Goal: Information Seeking & Learning: Learn about a topic

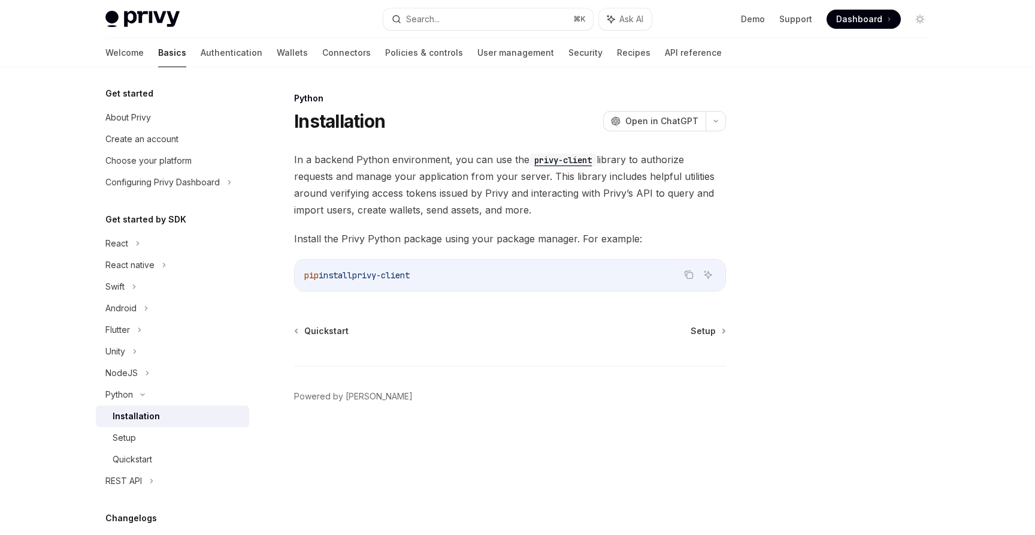
drag, startPoint x: 425, startPoint y: 273, endPoint x: 365, endPoint y: 274, distance: 60.5
click at [365, 274] on code "pip install privy-client" at bounding box center [510, 275] width 412 height 14
click at [559, 158] on code "privy-client" at bounding box center [563, 159] width 67 height 13
click at [959, 48] on div at bounding box center [517, 33] width 1035 height 67
click at [134, 485] on div "REST API" at bounding box center [123, 480] width 37 height 14
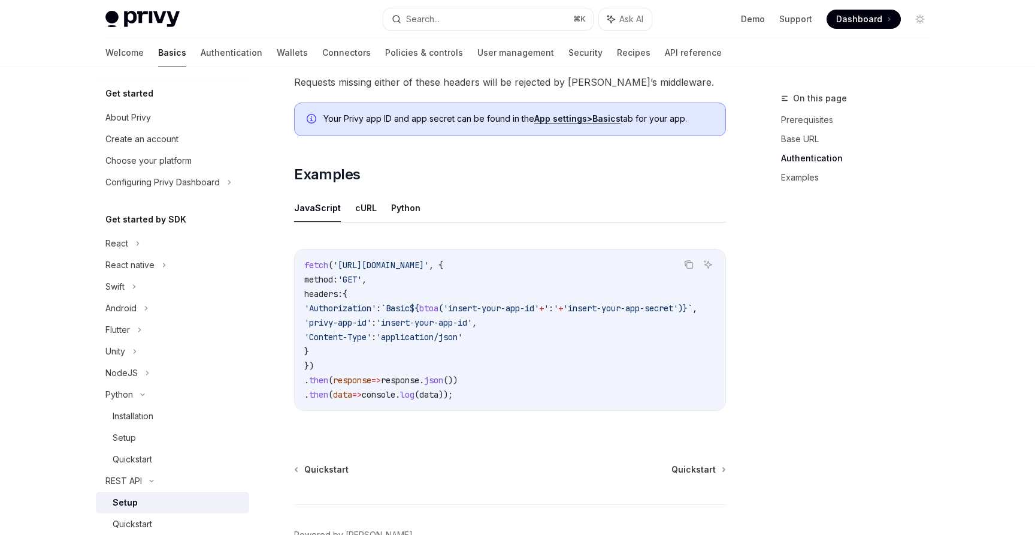
scroll to position [607, 0]
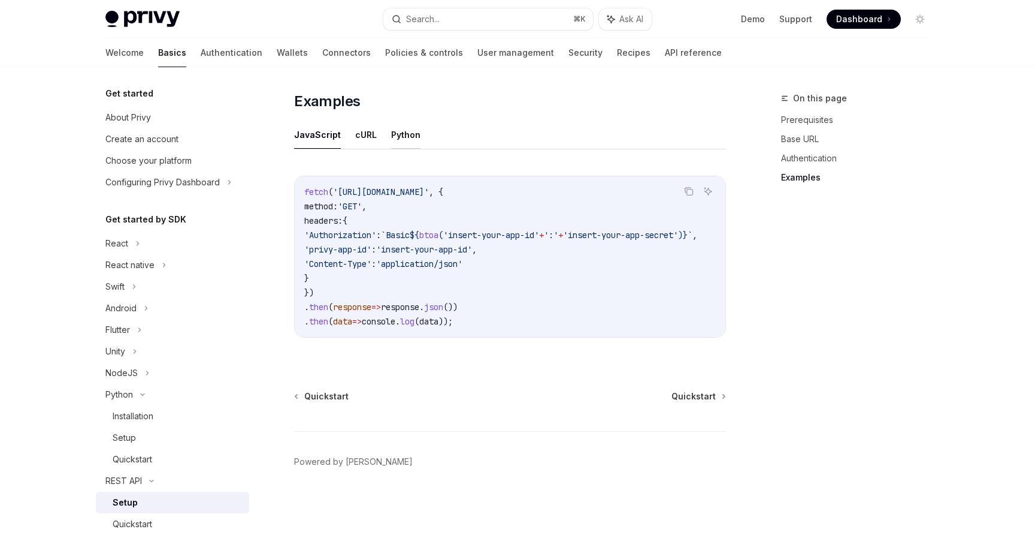
click at [400, 125] on button "Python" at bounding box center [405, 134] width 29 height 28
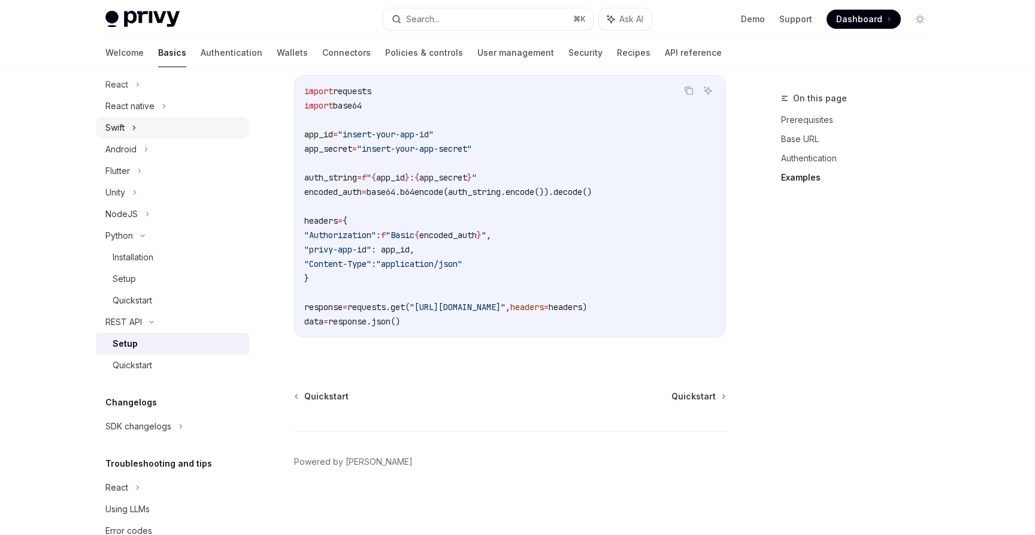
scroll to position [189, 0]
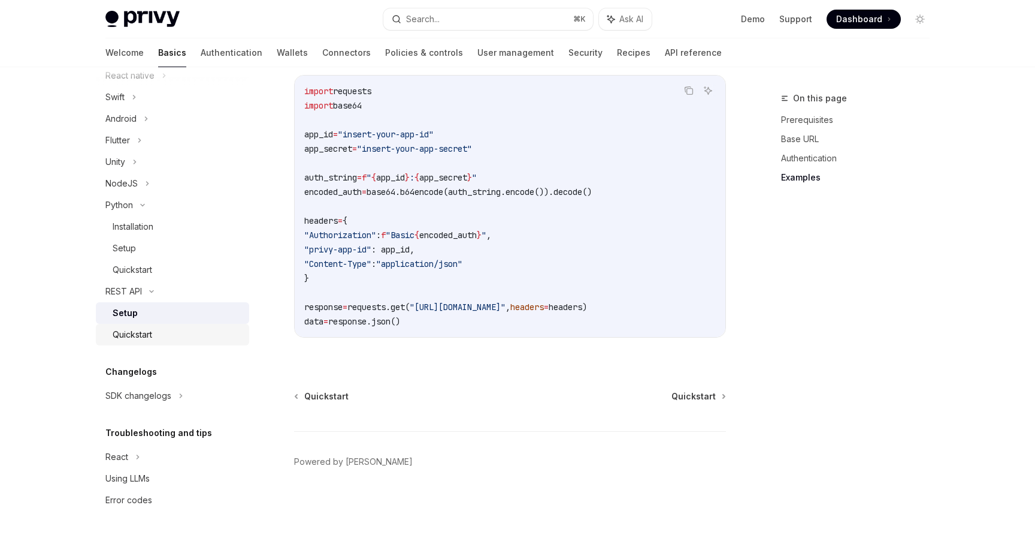
click at [135, 325] on link "Quickstart" at bounding box center [172, 335] width 153 height 22
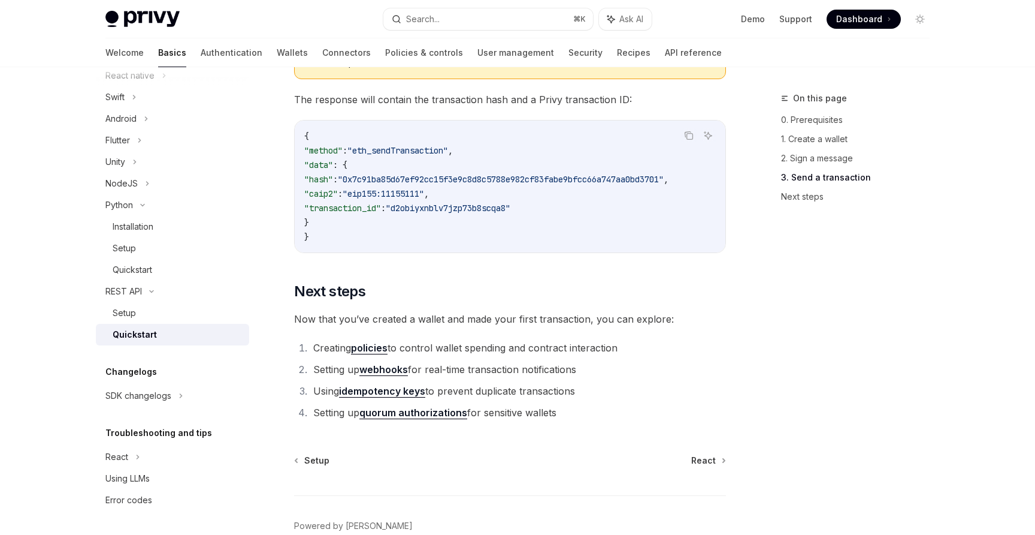
scroll to position [1581, 0]
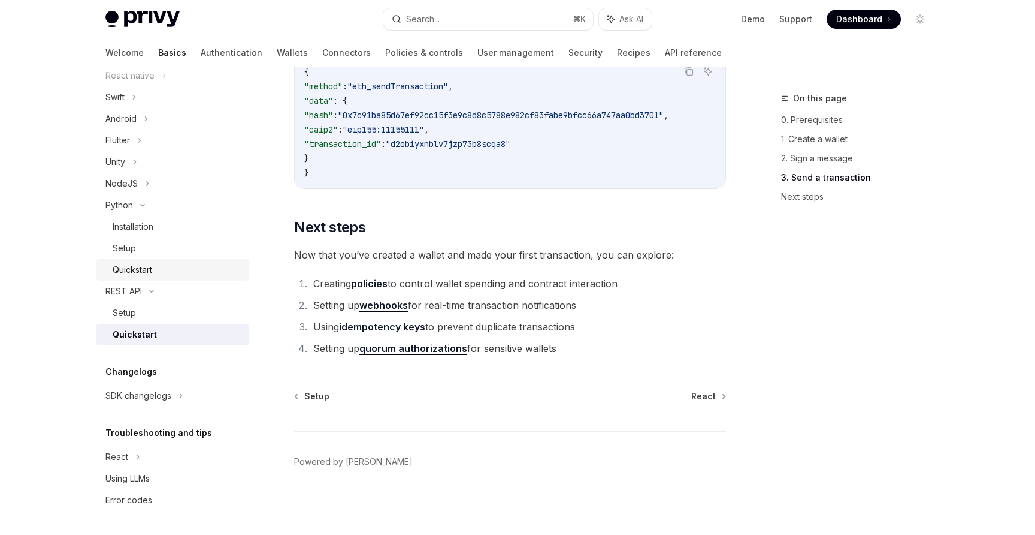
click at [137, 269] on div "Quickstart" at bounding box center [133, 269] width 40 height 14
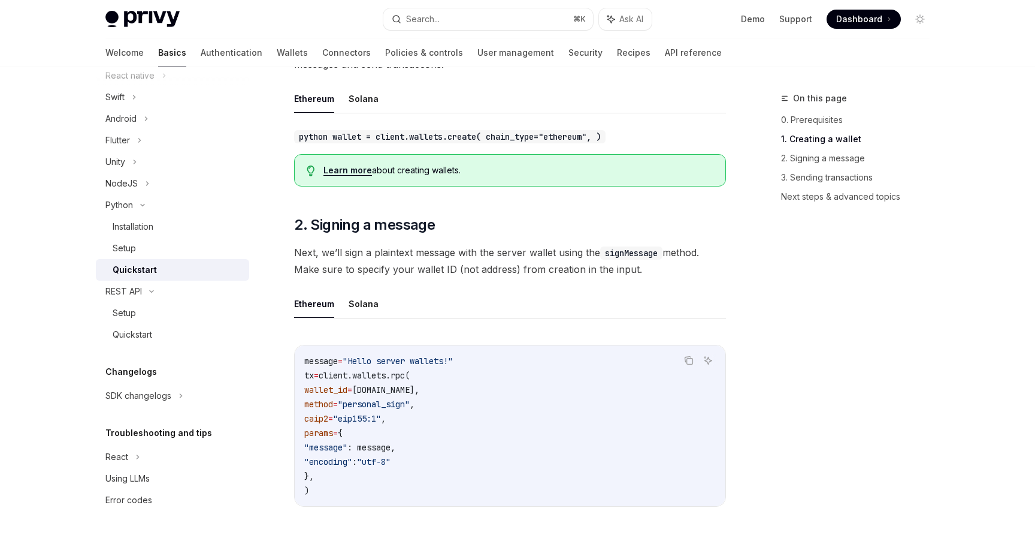
scroll to position [270, 0]
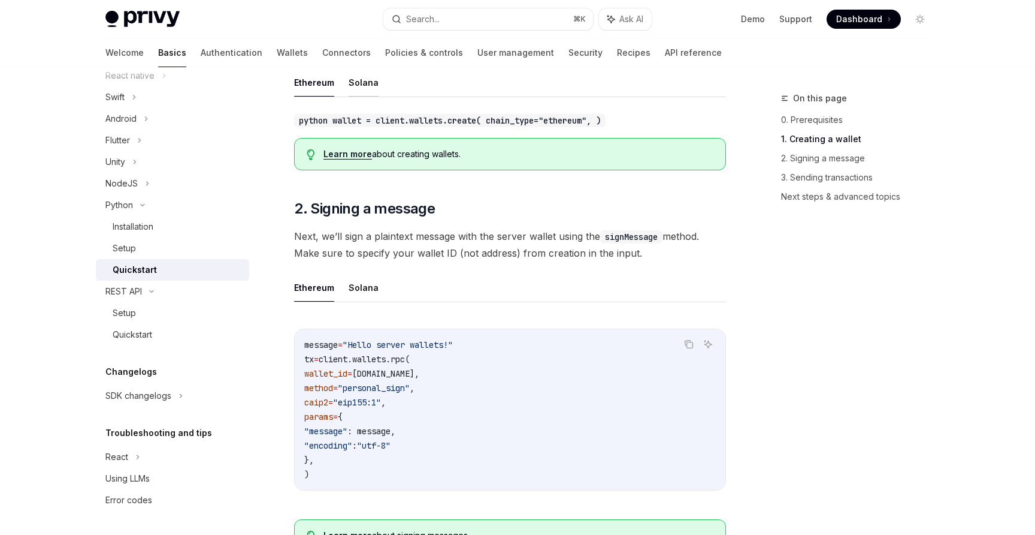
click at [366, 87] on button "Solana" at bounding box center [364, 82] width 30 height 28
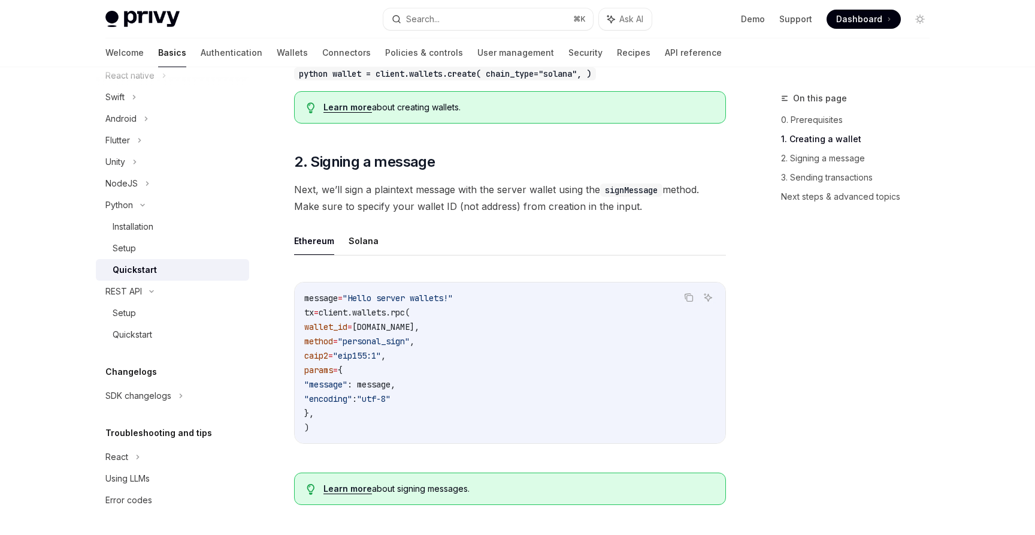
scroll to position [319, 0]
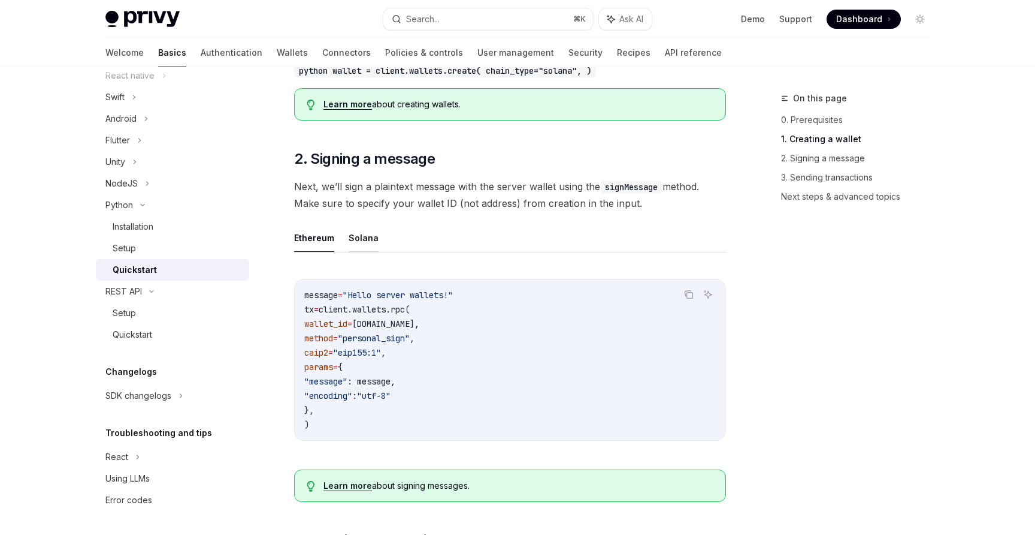
click at [358, 239] on button "Solana" at bounding box center [364, 238] width 30 height 28
type textarea "*"
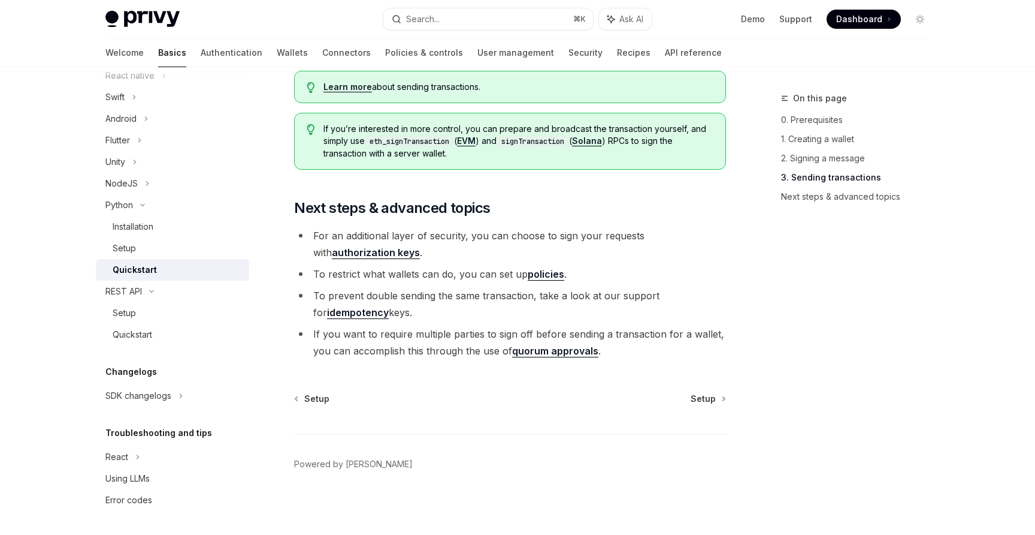
scroll to position [1253, 0]
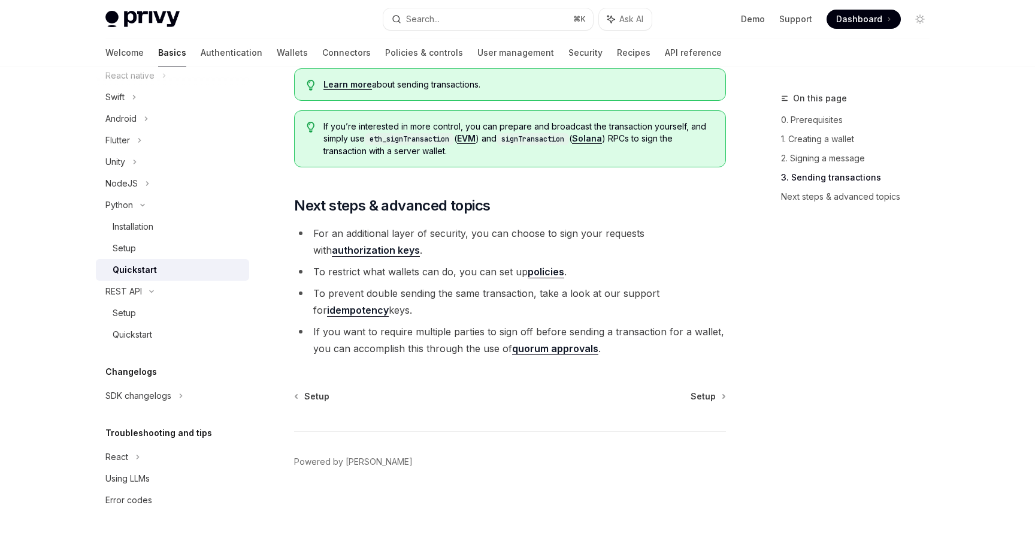
click at [795, 325] on div "On this page 0. Prerequisites 1. Creating a wallet 2. Signing a message 3. Send…" at bounding box center [848, 312] width 182 height 443
click at [995, 12] on div at bounding box center [517, 33] width 1035 height 67
